Goal: Navigation & Orientation: Find specific page/section

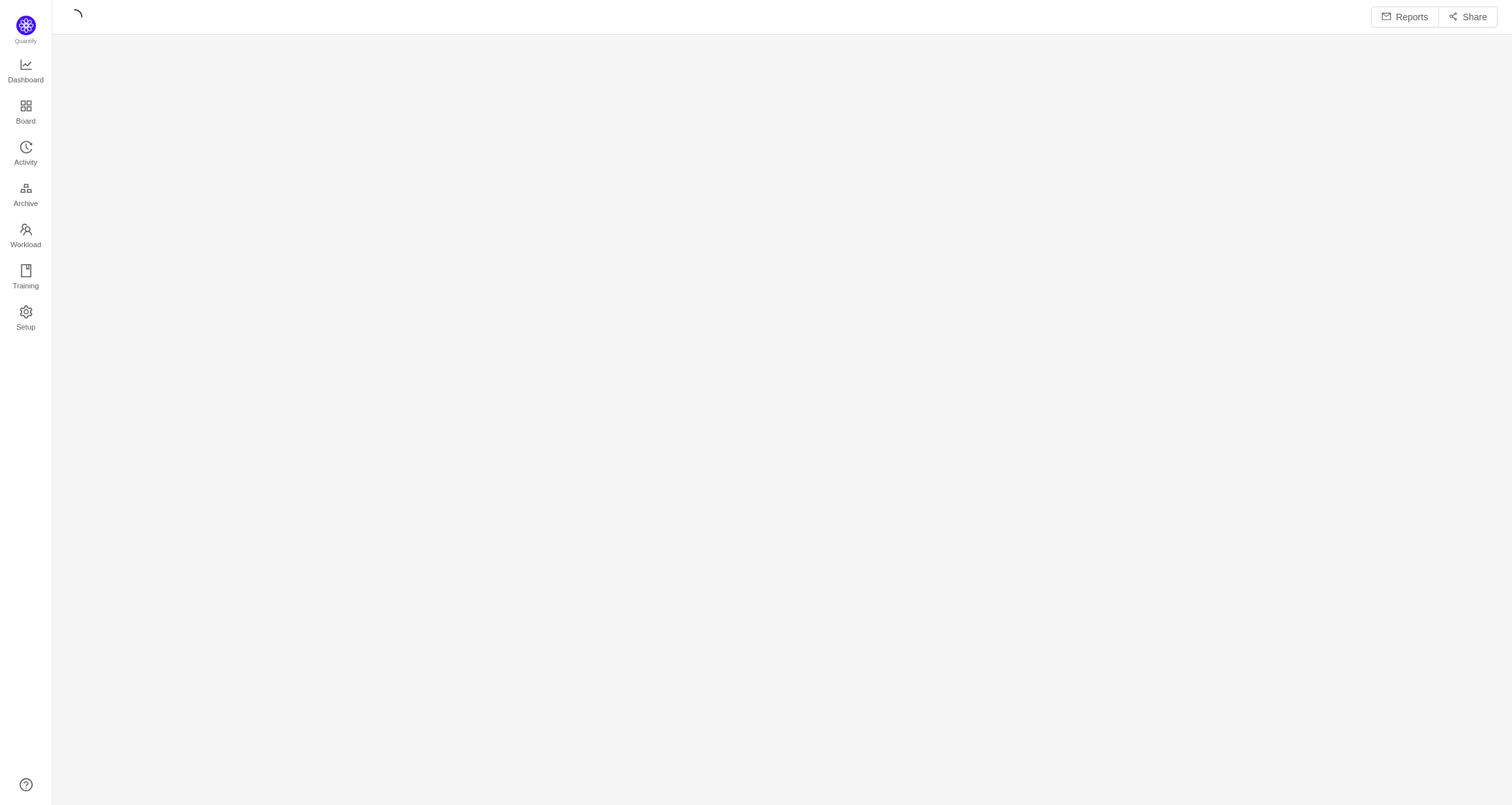
scroll to position [785, 1430]
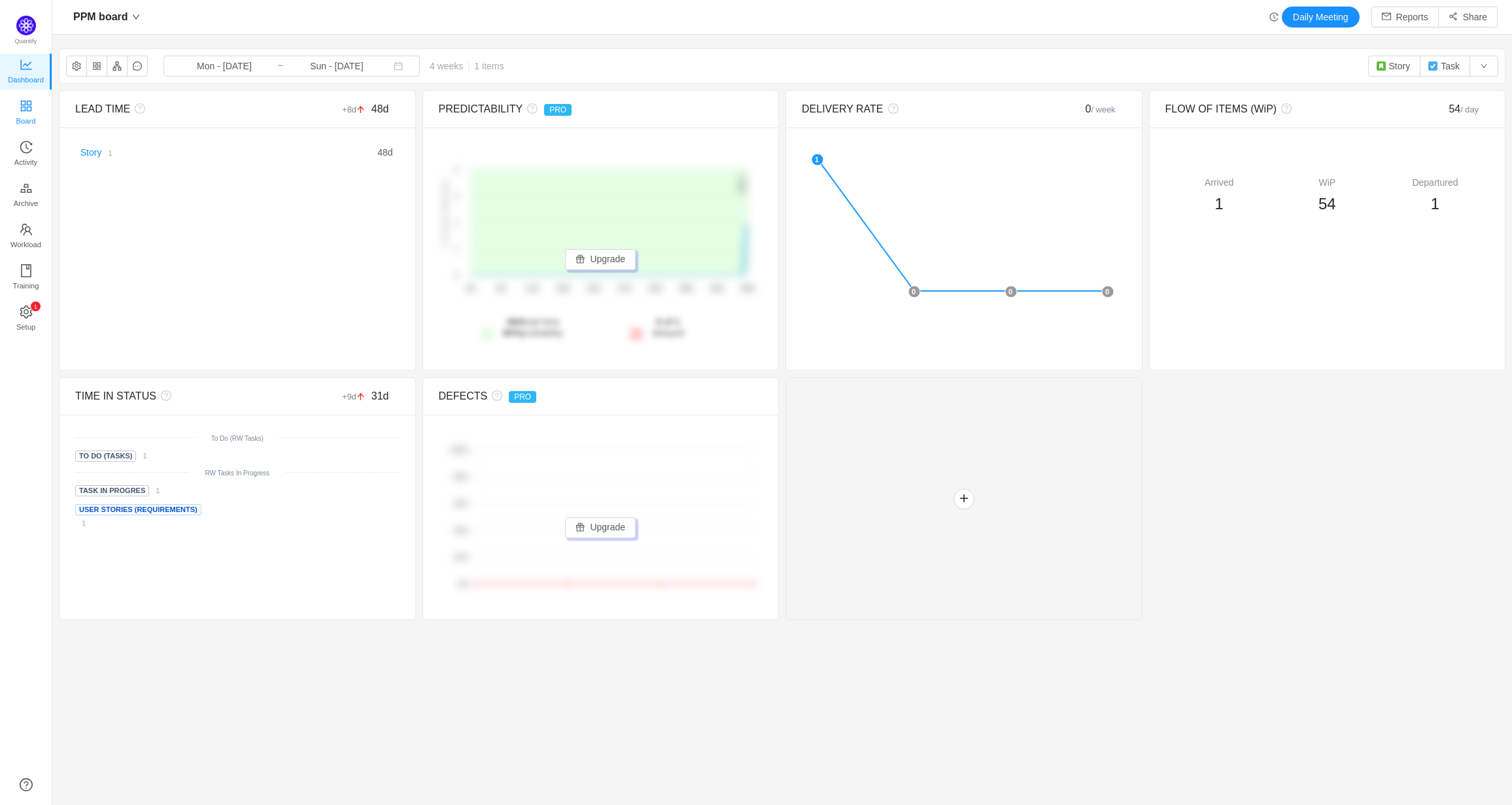
click at [16, 108] on span "Board" at bounding box center [26, 120] width 20 height 26
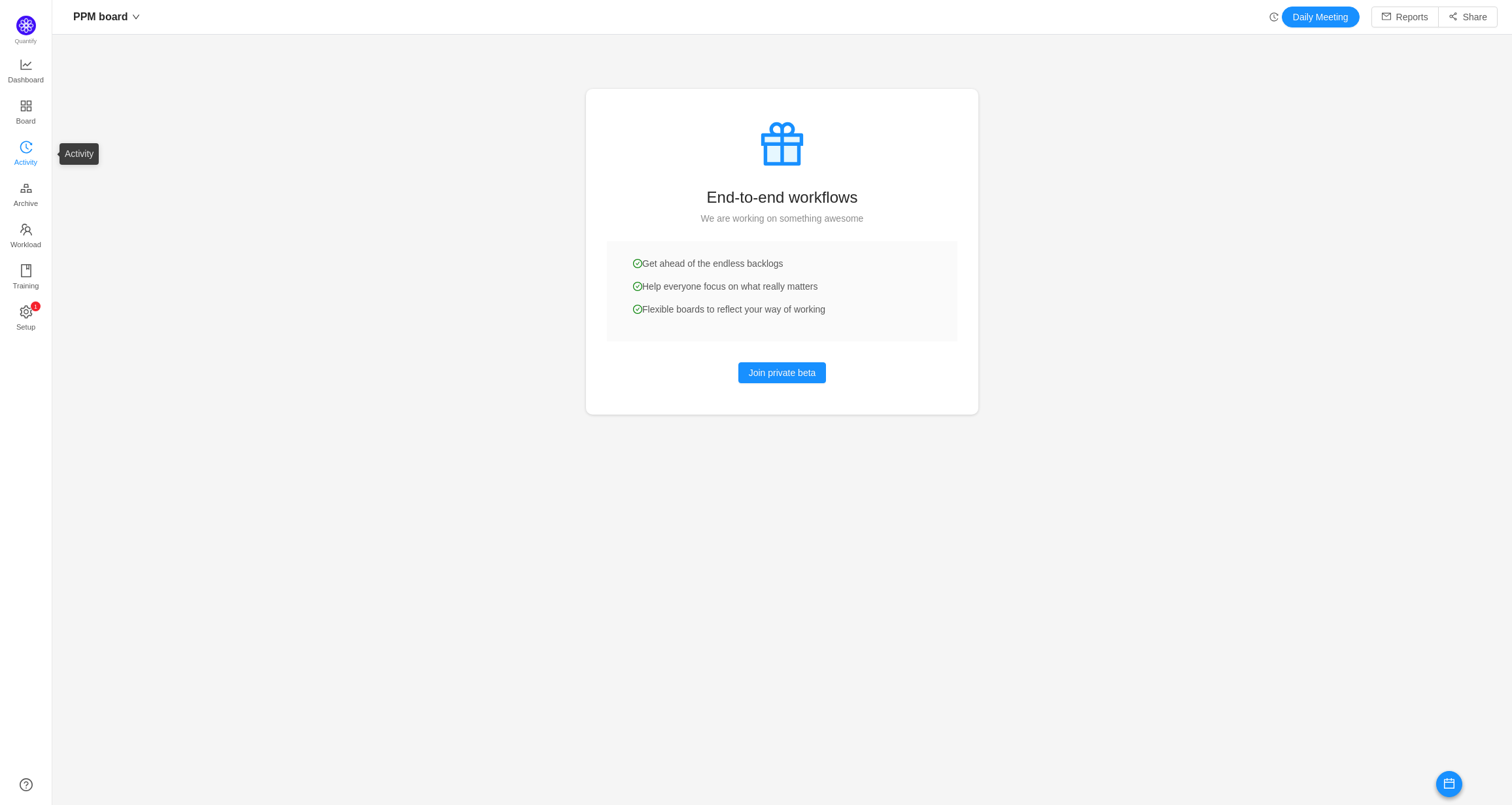
click at [30, 150] on span "Activity" at bounding box center [25, 162] width 23 height 26
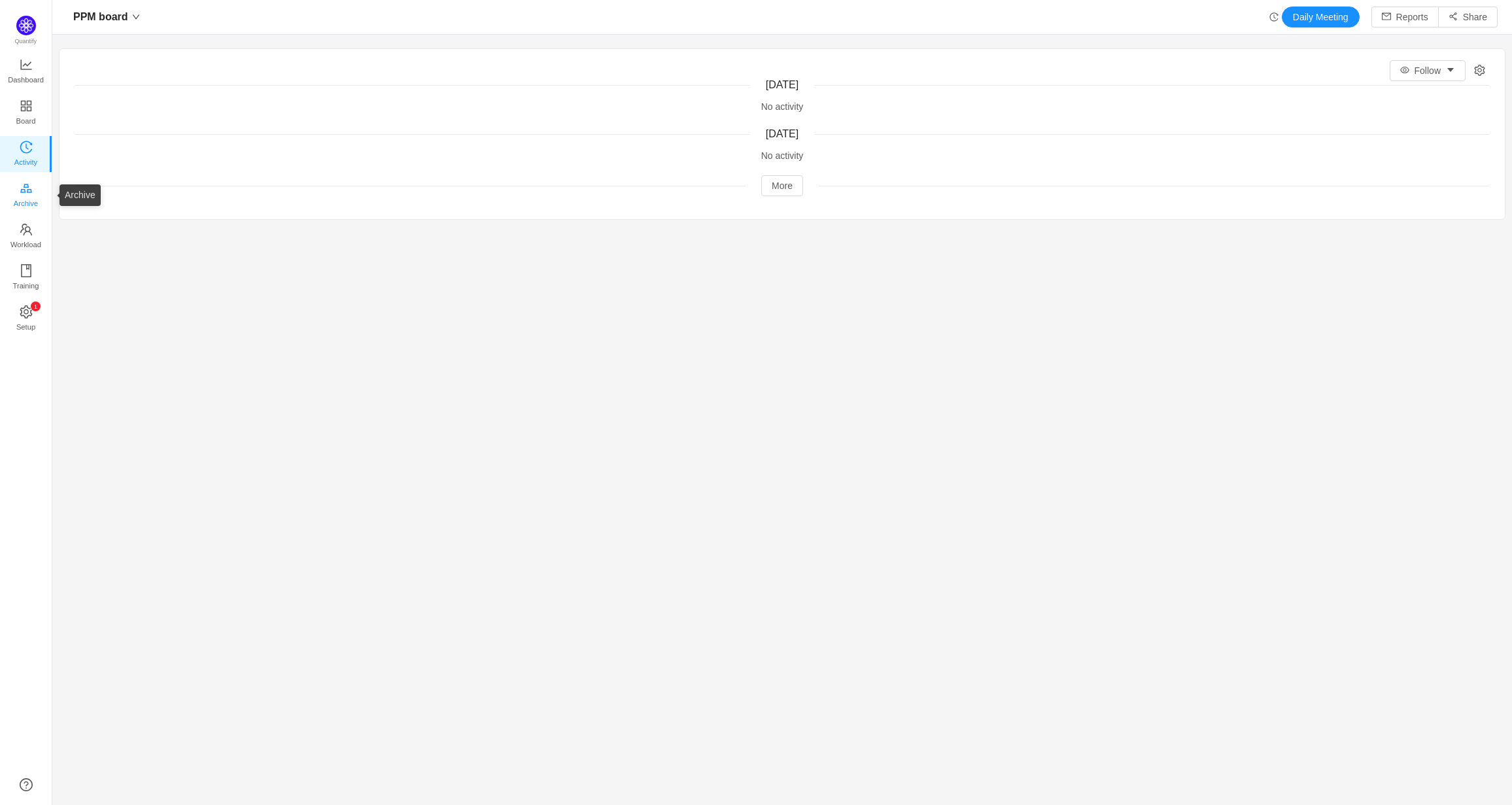
click at [23, 199] on span "Archive" at bounding box center [26, 203] width 24 height 26
